Goal: Task Accomplishment & Management: Use online tool/utility

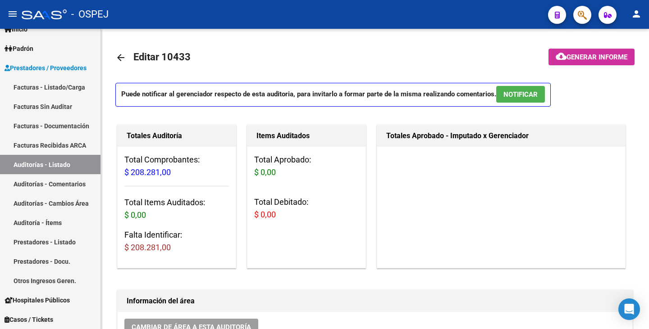
scroll to position [676, 0]
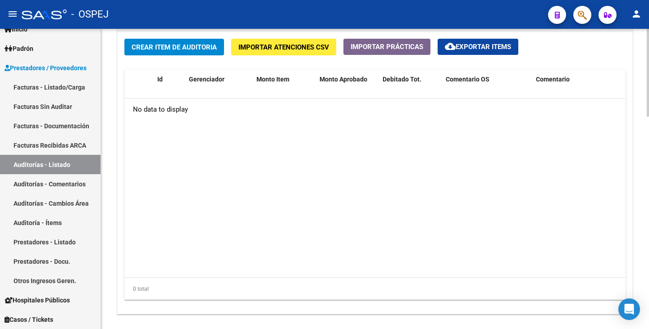
click at [257, 41] on button "Importar Atenciones CSV" at bounding box center [283, 47] width 105 height 17
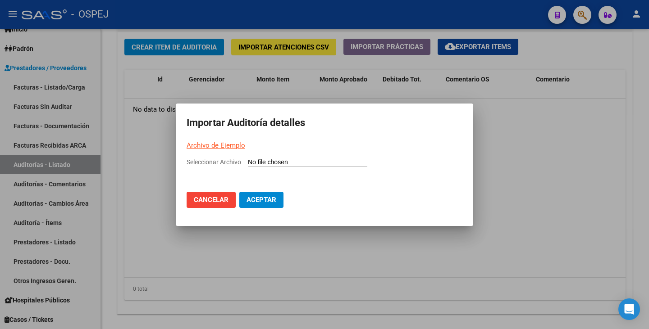
click at [201, 146] on link "Archivo de Ejemplo" at bounding box center [216, 145] width 59 height 8
click at [264, 161] on input "Seleccionar Archivo" at bounding box center [307, 163] width 119 height 9
type input "C:\fakepath\[PERSON_NAME].csv"
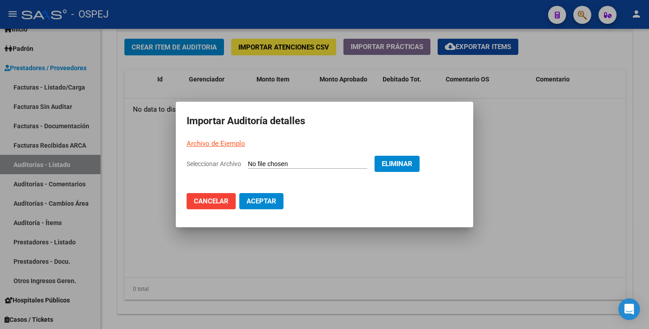
click at [273, 202] on span "Aceptar" at bounding box center [261, 201] width 30 height 8
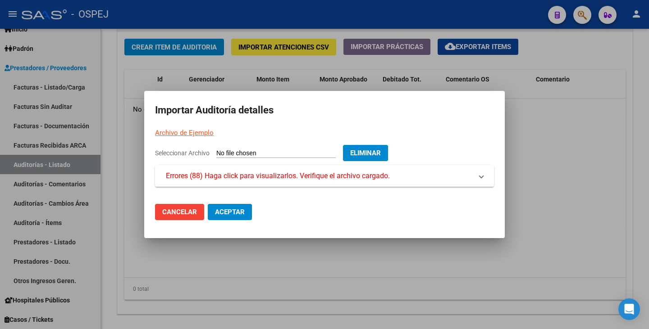
click at [270, 188] on mat-dialog-content "Seleccionar Archivo Eliminar Errores (88) Haga click para visualizarlos. Verifi…" at bounding box center [324, 171] width 360 height 52
click at [269, 178] on span "Errores (88) Haga click para visualizarlos. Verifique el archivo cargado." at bounding box center [278, 176] width 224 height 11
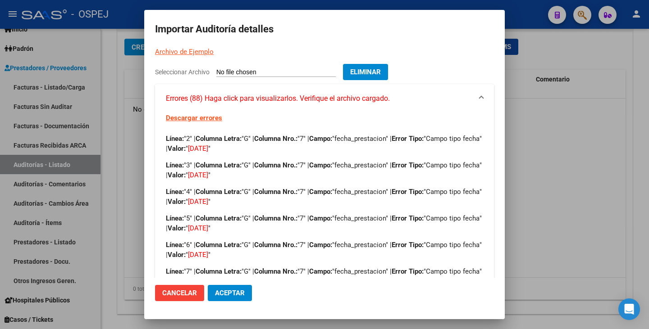
click at [340, 309] on mat-dialog-container "Importar Auditoría detalles Archivo de Ejemplo Seleccionar Archivo Eliminar Err…" at bounding box center [324, 164] width 360 height 309
click at [373, 70] on span "Eliminar" at bounding box center [365, 72] width 31 height 8
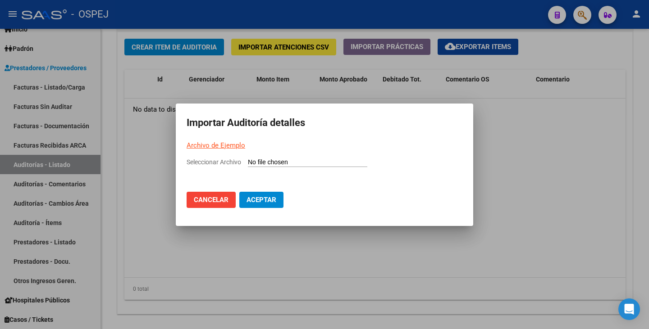
click at [273, 164] on input "Seleccionar Archivo" at bounding box center [307, 163] width 119 height 9
type input "C:\fakepath\[PERSON_NAME].csv"
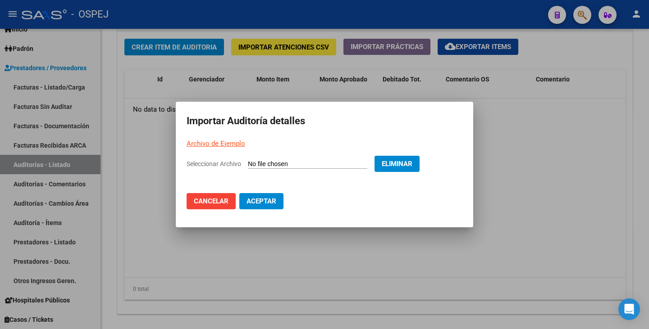
click at [264, 204] on span "Aceptar" at bounding box center [261, 201] width 30 height 8
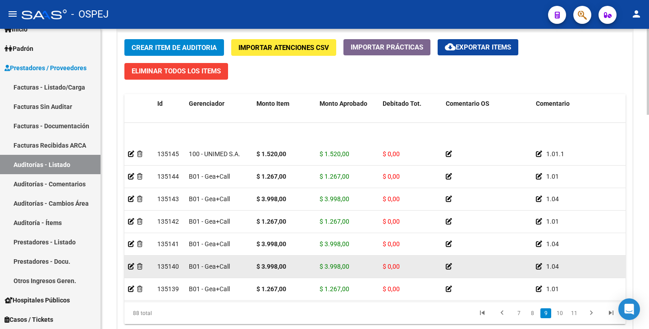
scroll to position [1442, 0]
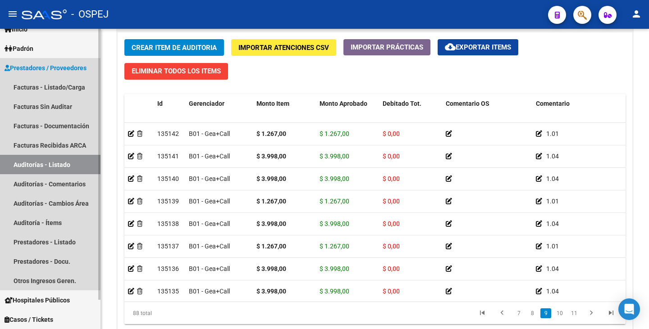
click at [57, 168] on link "Auditorías - Listado" at bounding box center [50, 164] width 100 height 19
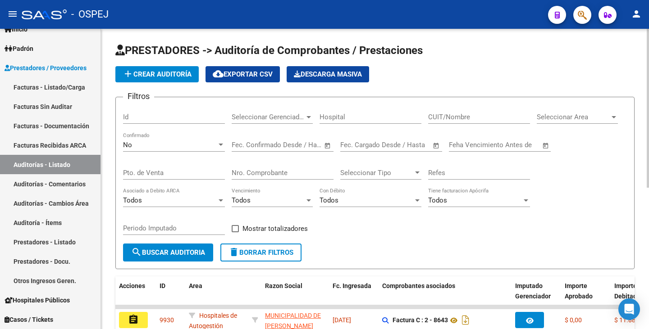
click at [567, 119] on span "Seleccionar Area" at bounding box center [573, 117] width 73 height 8
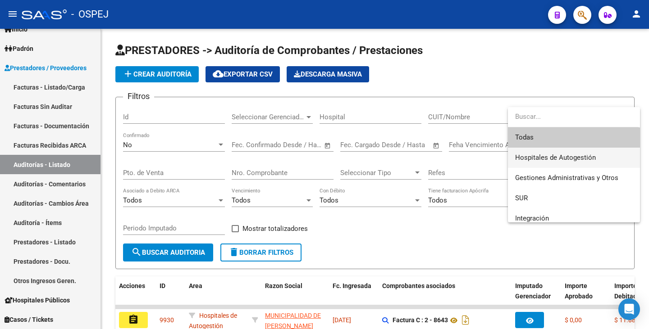
click at [555, 151] on span "Hospitales de Autogestión" at bounding box center [574, 158] width 118 height 20
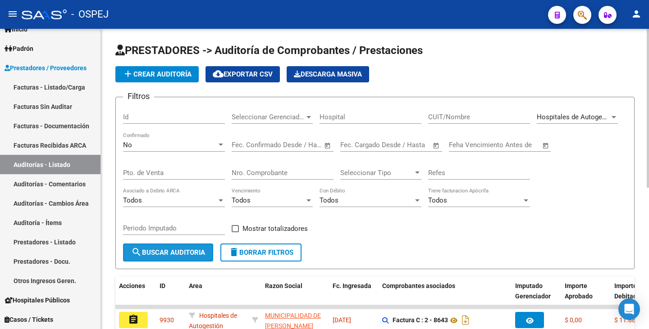
click at [170, 247] on button "search Buscar Auditoria" at bounding box center [168, 253] width 90 height 18
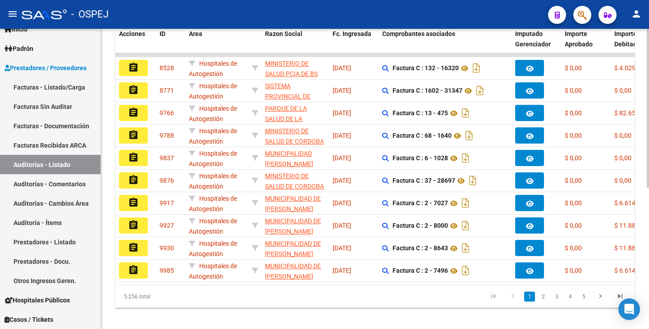
scroll to position [267, 0]
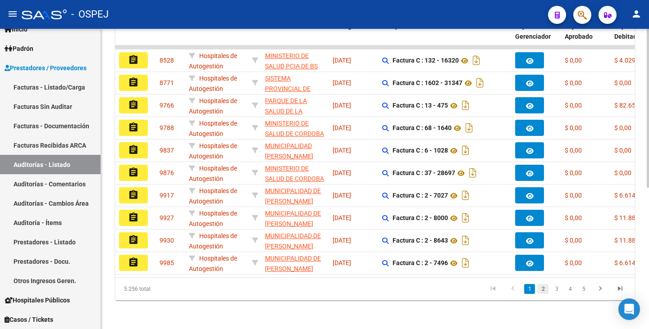
click at [541, 287] on link "2" at bounding box center [542, 289] width 11 height 10
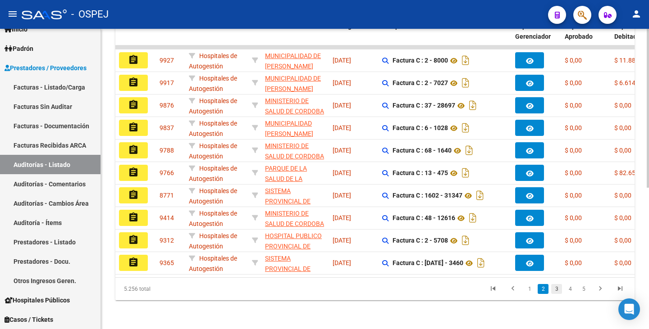
click at [553, 291] on link "3" at bounding box center [556, 289] width 11 height 10
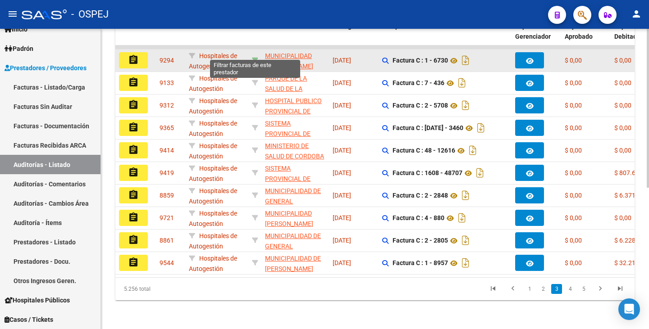
click at [252, 57] on icon at bounding box center [255, 60] width 6 height 6
type input "30680996624"
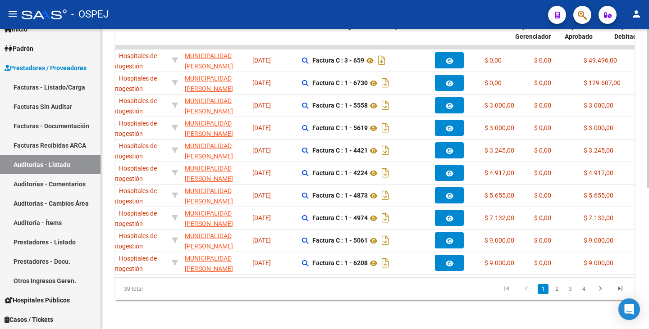
scroll to position [0, 0]
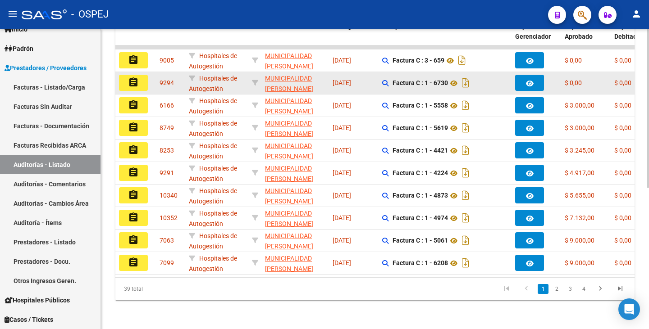
click at [134, 77] on mat-icon "assignment" at bounding box center [133, 82] width 11 height 11
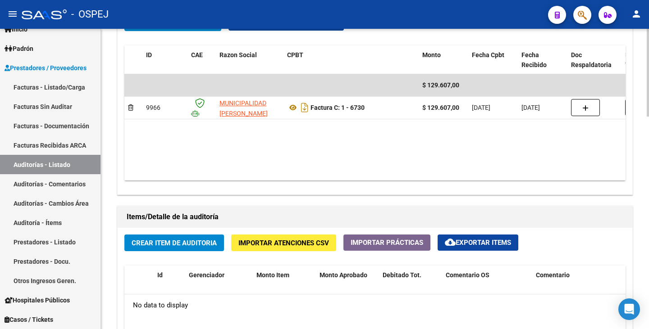
scroll to position [541, 0]
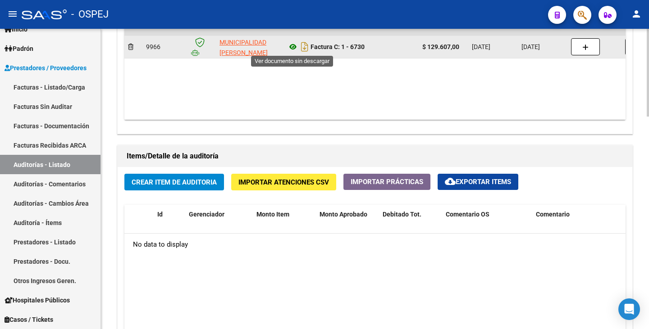
click at [290, 44] on icon at bounding box center [293, 46] width 12 height 11
